Goal: Task Accomplishment & Management: Manage account settings

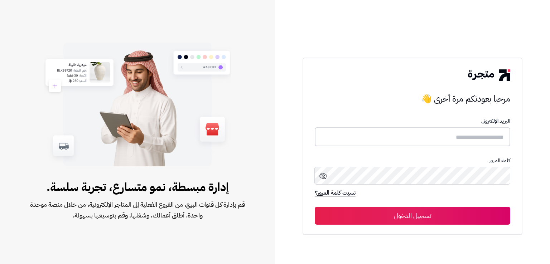
type input "**********"
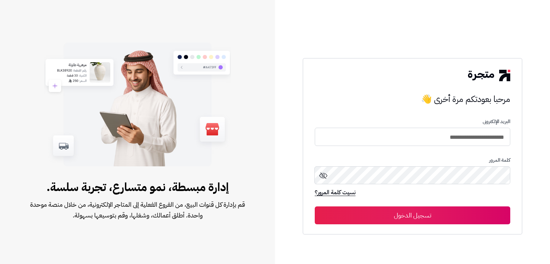
click at [411, 220] on button "تسجيل الدخول" at bounding box center [412, 215] width 195 height 18
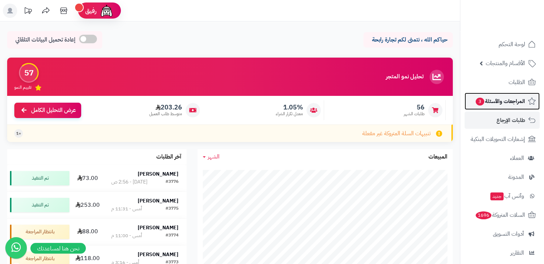
click at [501, 101] on span "المراجعات والأسئلة 3" at bounding box center [500, 101] width 50 height 10
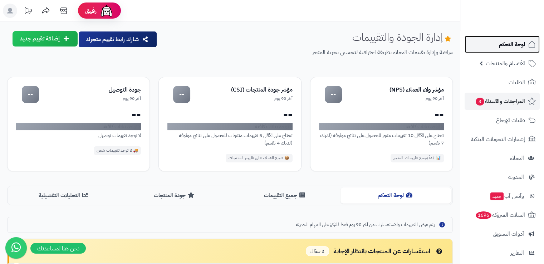
click at [497, 52] on link "لوحة التحكم" at bounding box center [502, 44] width 75 height 17
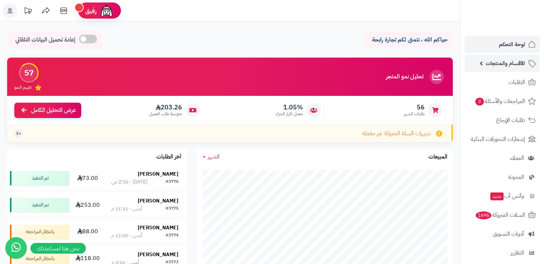
click at [500, 65] on span "الأقسام والمنتجات" at bounding box center [505, 63] width 39 height 10
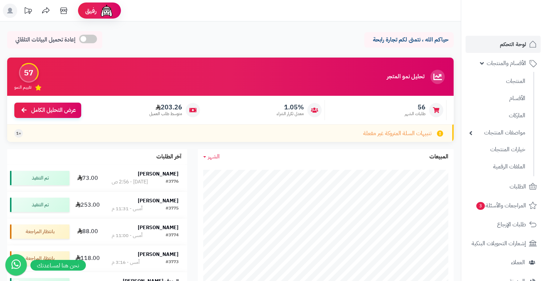
scroll to position [169, 0]
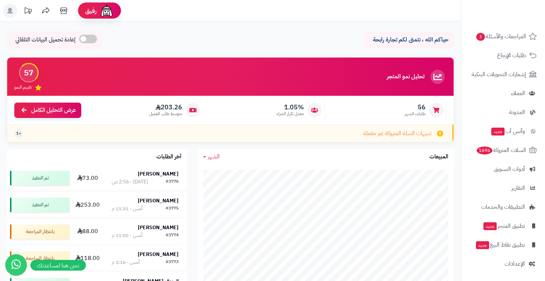
click at [332, 16] on header "رفيق ! الطلبات معالجة مكتمل إرجاع المنتجات العملاء المتواجدون الان 3419 عملاء م…" at bounding box center [272, 10] width 545 height 21
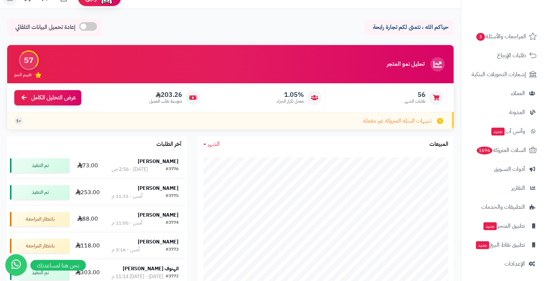
scroll to position [0, 0]
